Goal: Complete application form

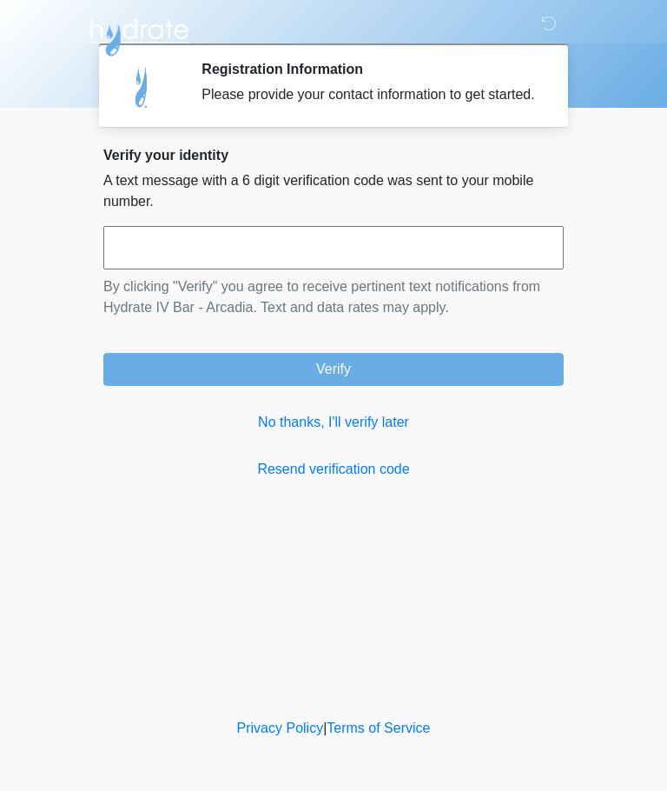
scroll to position [1, 0]
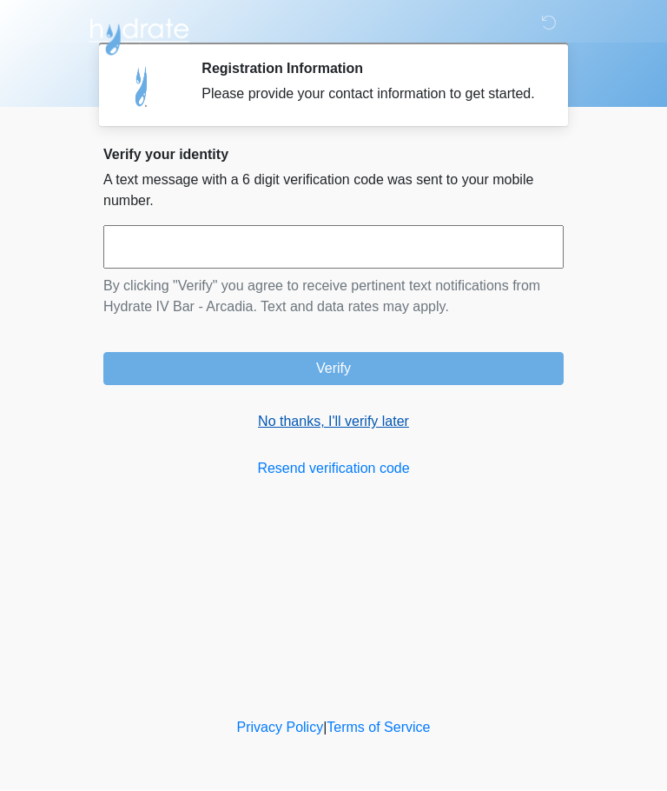
click at [389, 433] on link "No thanks, I'll verify later" at bounding box center [333, 422] width 461 height 21
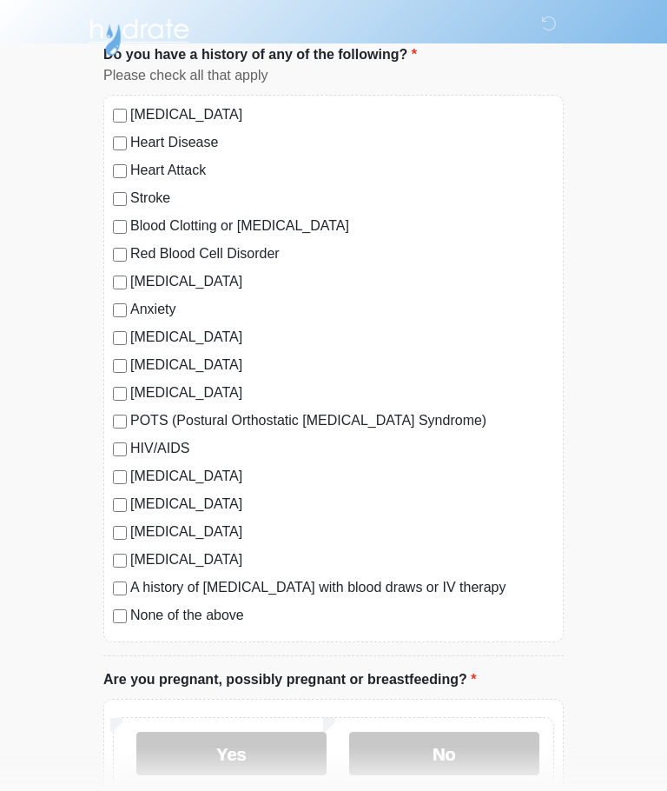
scroll to position [115, 0]
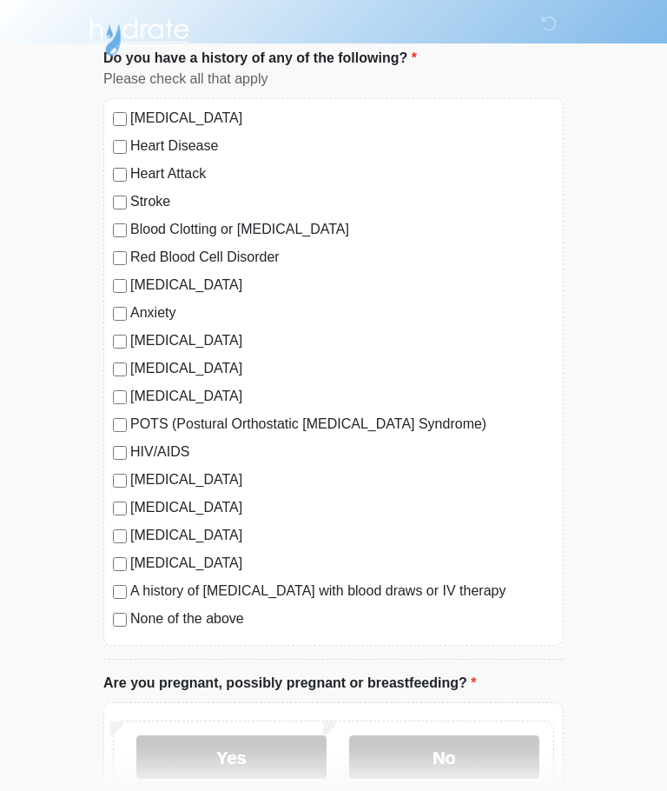
click at [662, 101] on body "‎ ‎ ‎ ‎ Medical History Questions Please answer all questions with honesty and …" at bounding box center [333, 280] width 667 height 791
click at [468, 745] on label "No" at bounding box center [444, 757] width 190 height 43
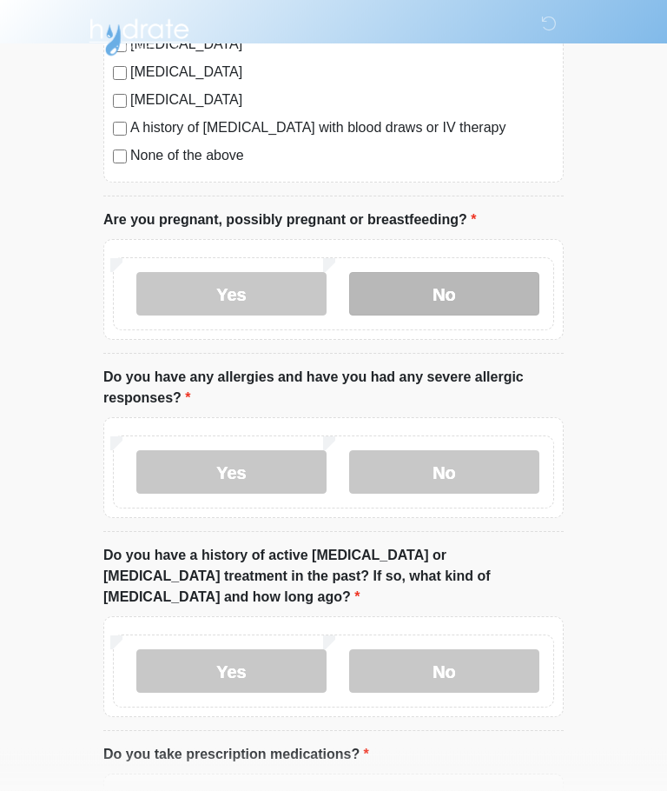
scroll to position [580, 0]
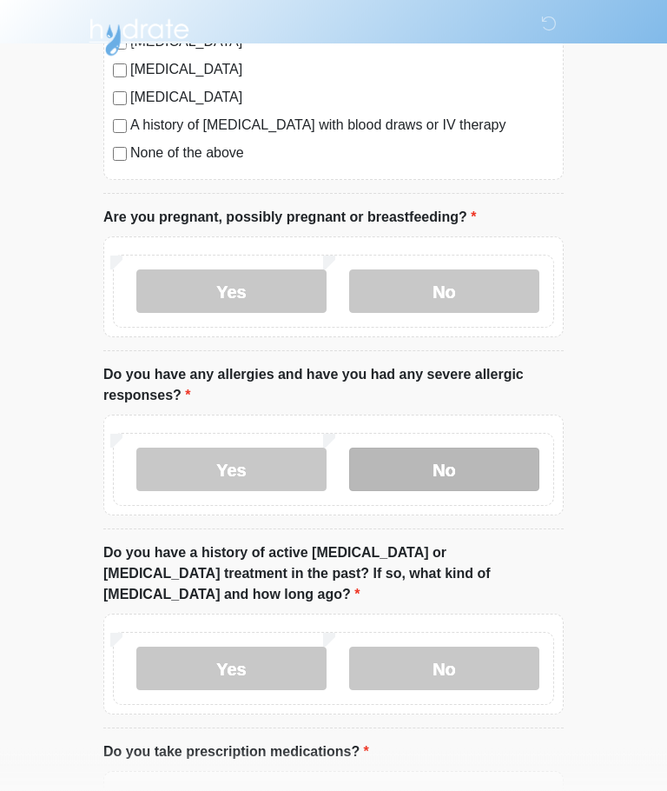
click at [488, 468] on label "No" at bounding box center [444, 469] width 190 height 43
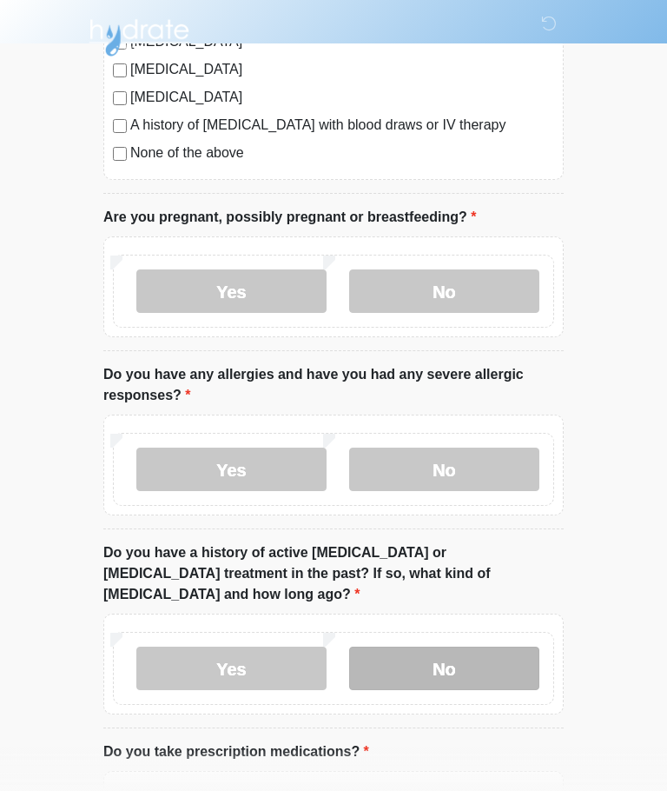
click at [484, 657] on label "No" at bounding box center [444, 668] width 190 height 43
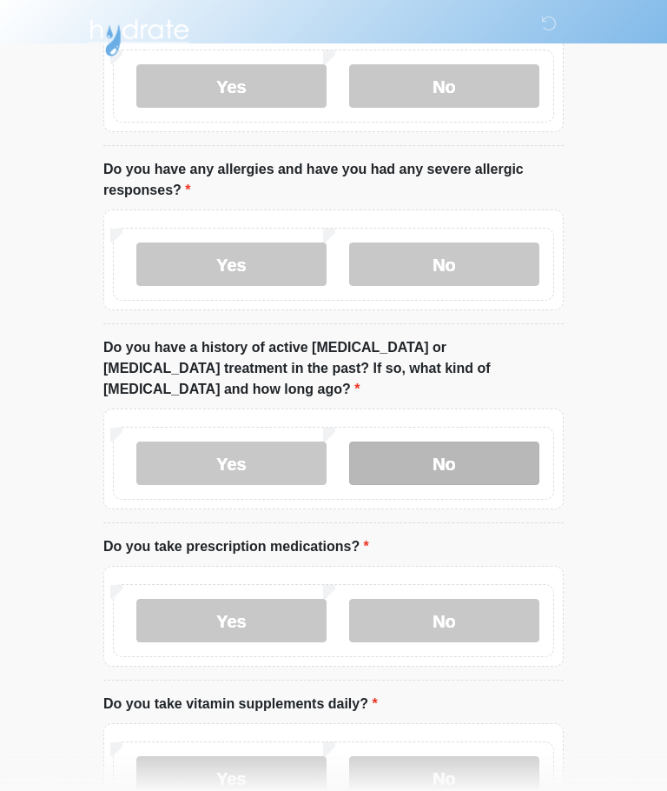
scroll to position [790, 0]
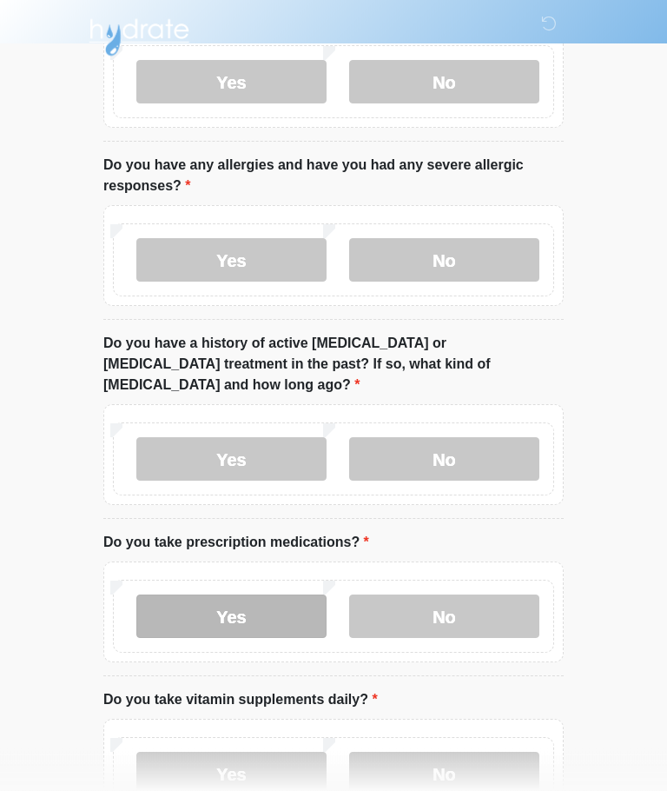
click at [187, 600] on label "Yes" at bounding box center [231, 616] width 190 height 43
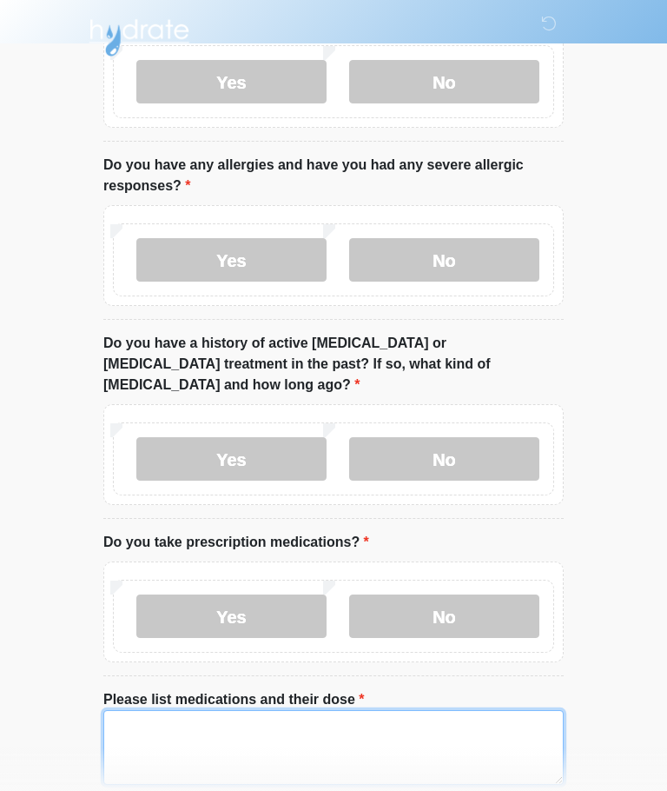
click at [421, 710] on textarea "Please list medications and their dose" at bounding box center [333, 747] width 461 height 75
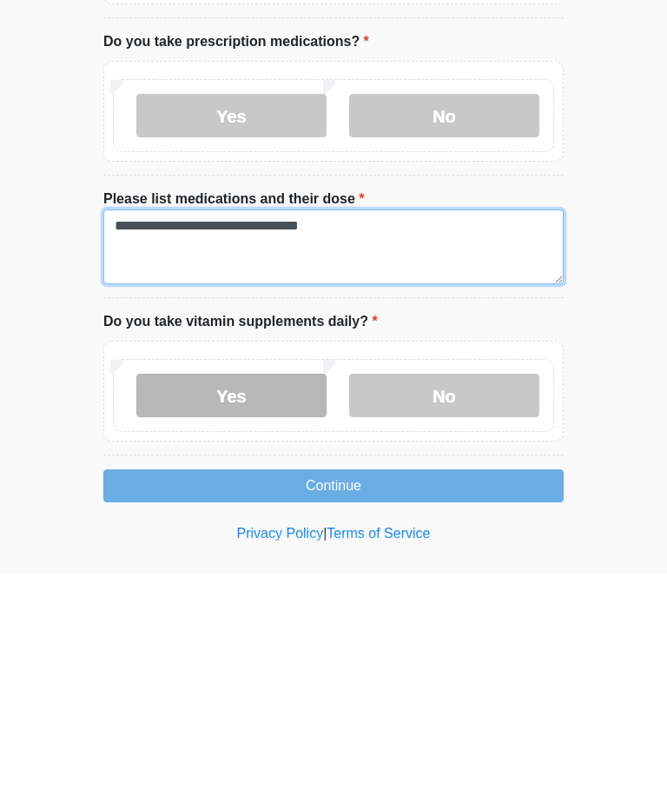
type textarea "**********"
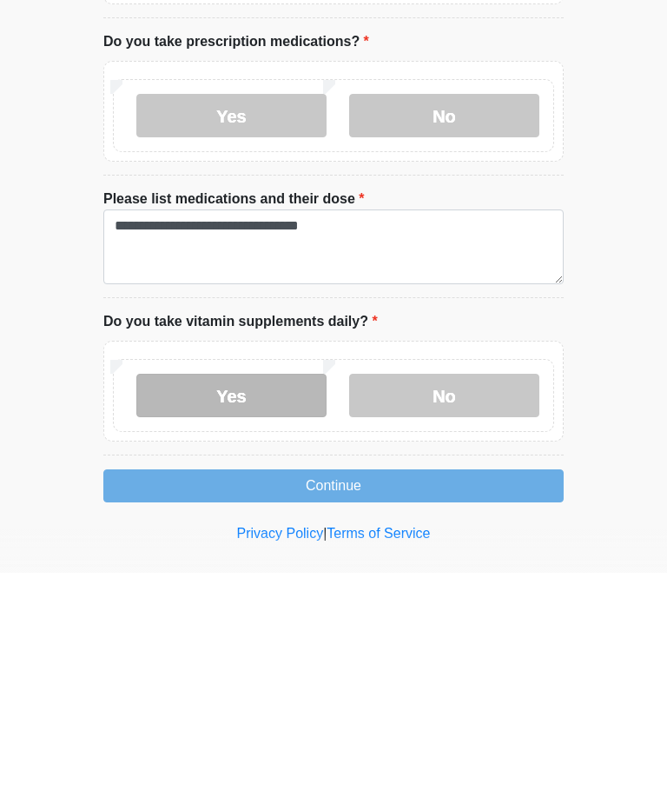
click at [295, 592] on label "Yes" at bounding box center [231, 613] width 190 height 43
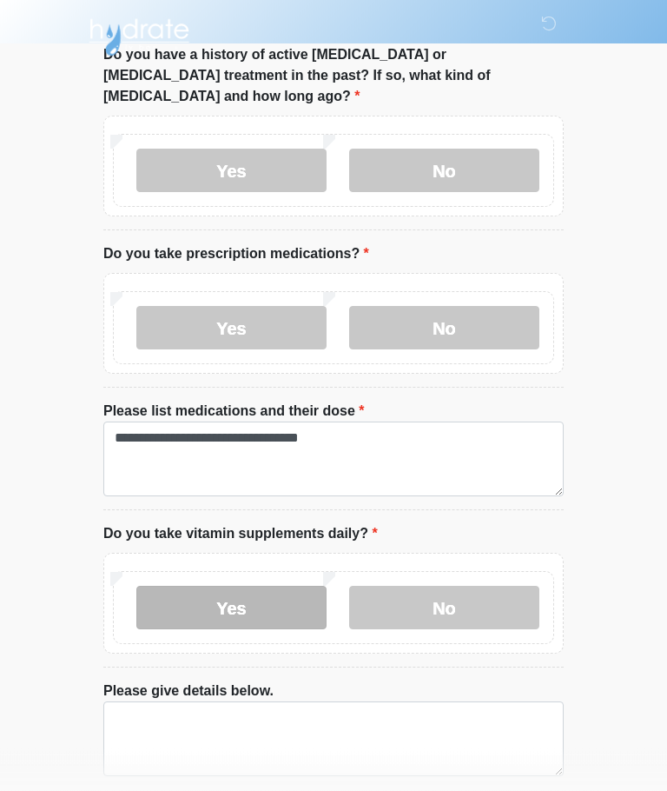
scroll to position [1135, 0]
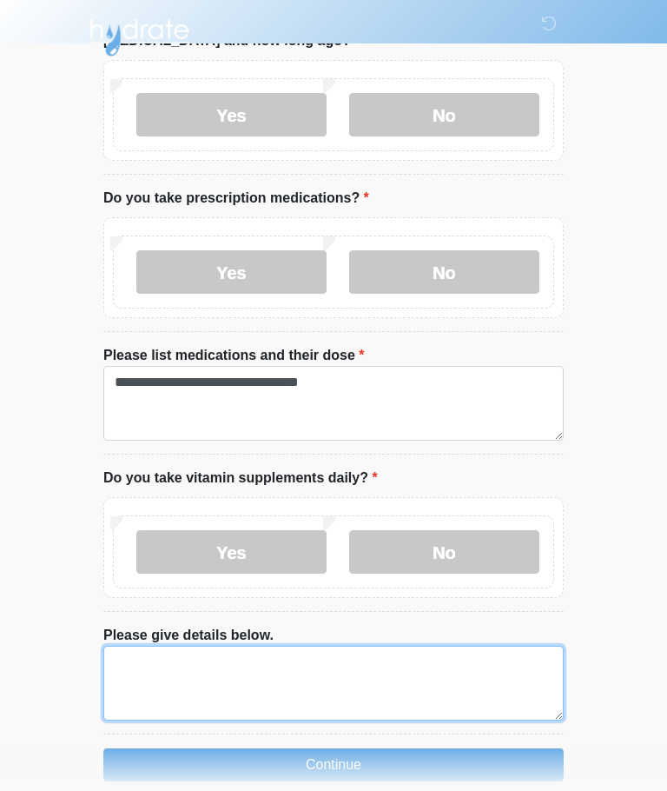
click at [147, 656] on textarea "Please give details below." at bounding box center [333, 683] width 461 height 75
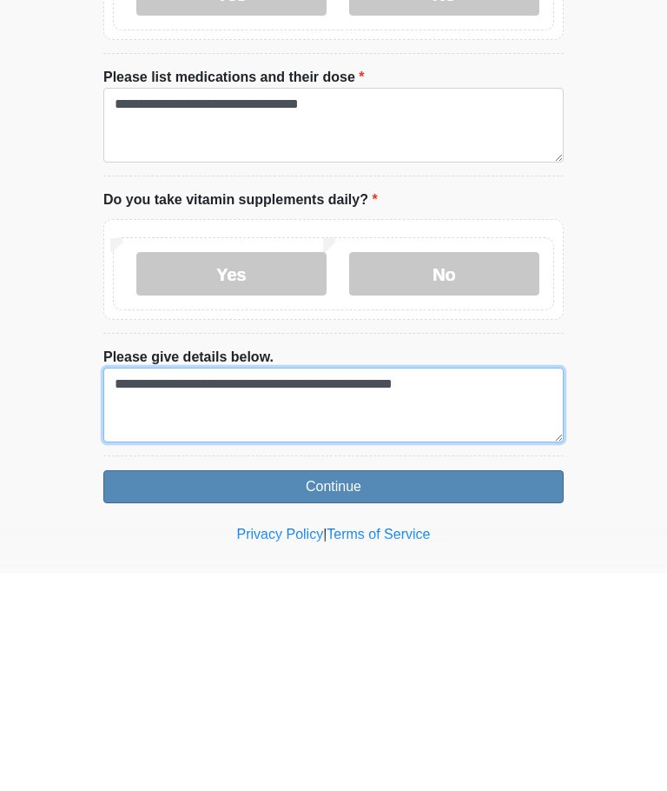
type textarea "**********"
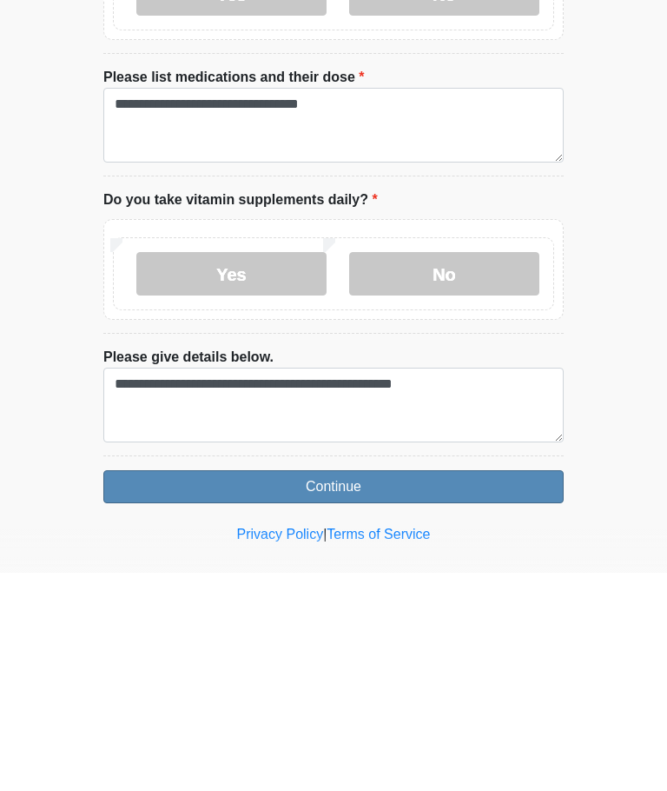
click at [505, 688] on button "Continue" at bounding box center [333, 704] width 461 height 33
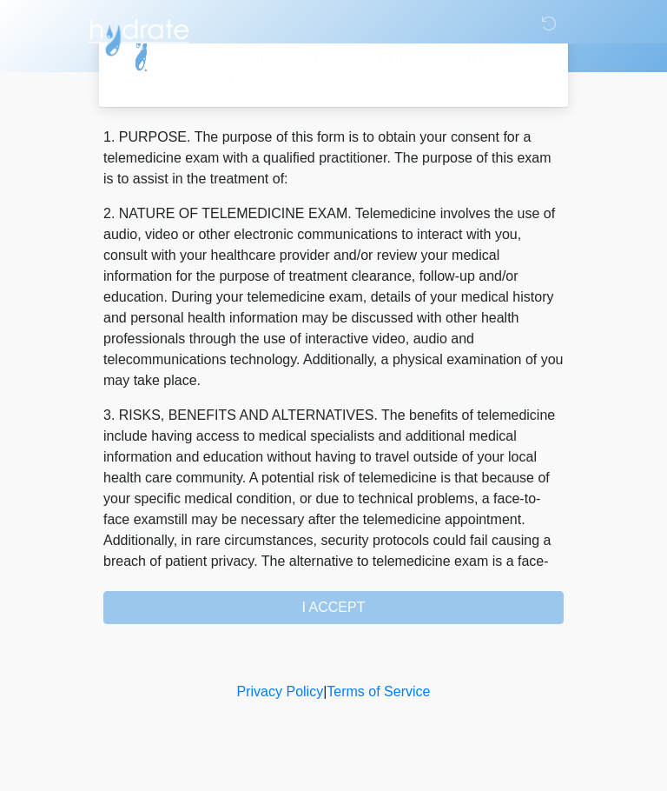
scroll to position [0, 0]
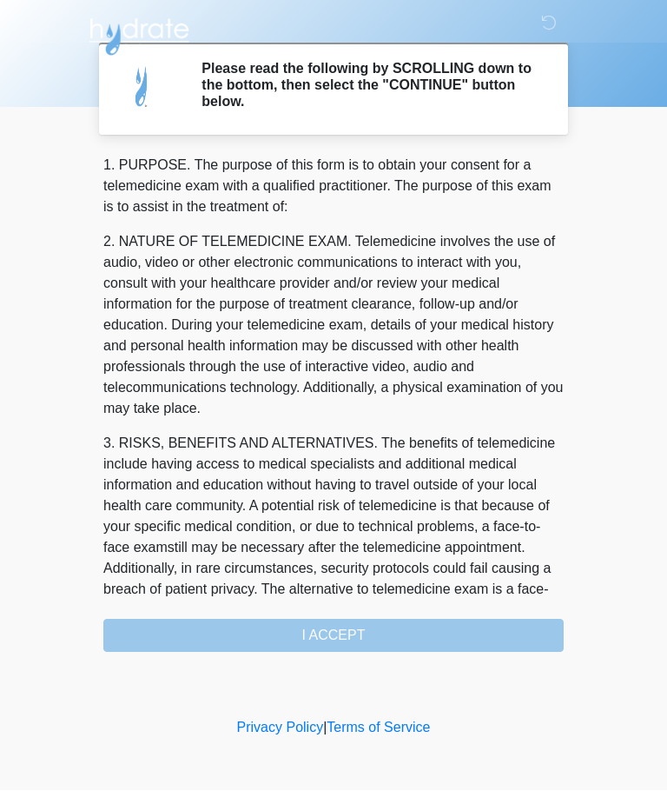
click at [217, 648] on div "1. PURPOSE. The purpose of this form is to obtain your consent for a telemedici…" at bounding box center [333, 404] width 461 height 497
click at [217, 647] on div "1. PURPOSE. The purpose of this form is to obtain your consent for a telemedici…" at bounding box center [333, 404] width 461 height 497
click at [414, 91] on h2 "Please read the following by SCROLLING down to the bottom, then select the "CON…" at bounding box center [370, 86] width 336 height 50
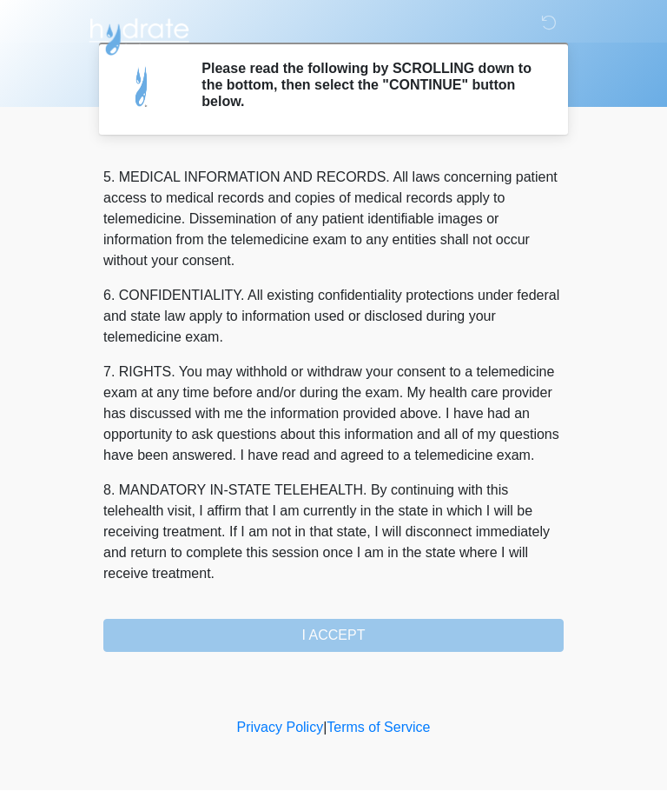
scroll to position [565, 0]
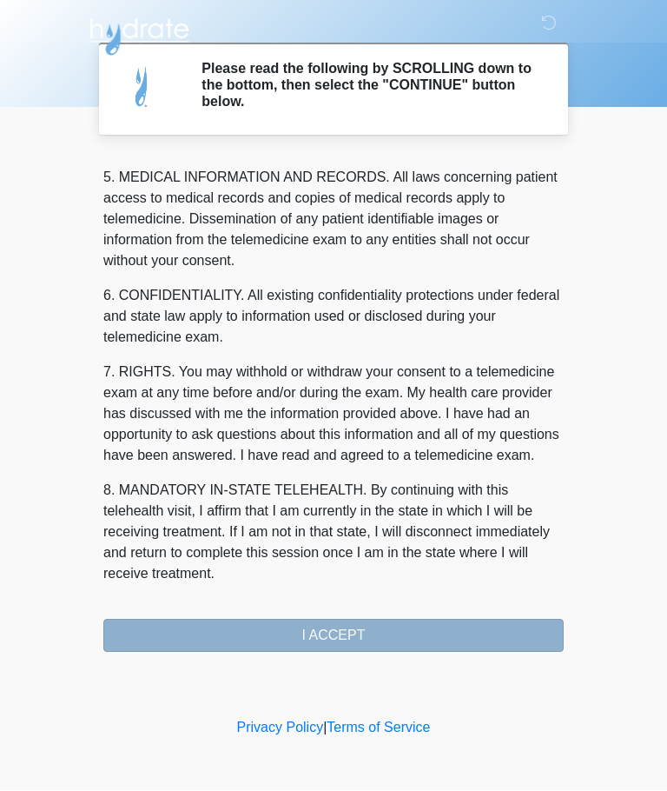
click at [416, 632] on button "I ACCEPT" at bounding box center [333, 636] width 461 height 33
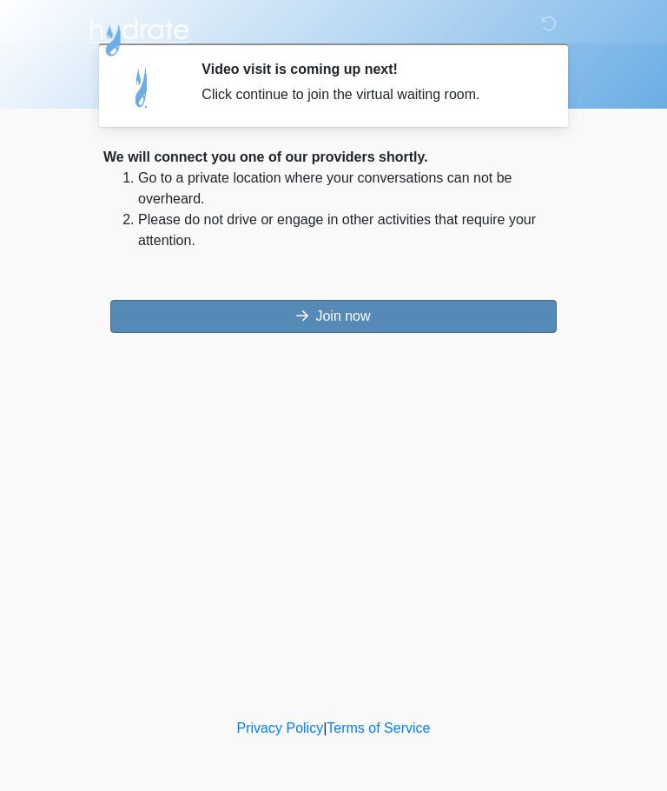
click at [447, 305] on button "Join now" at bounding box center [333, 316] width 447 height 33
